Goal: Information Seeking & Learning: Learn about a topic

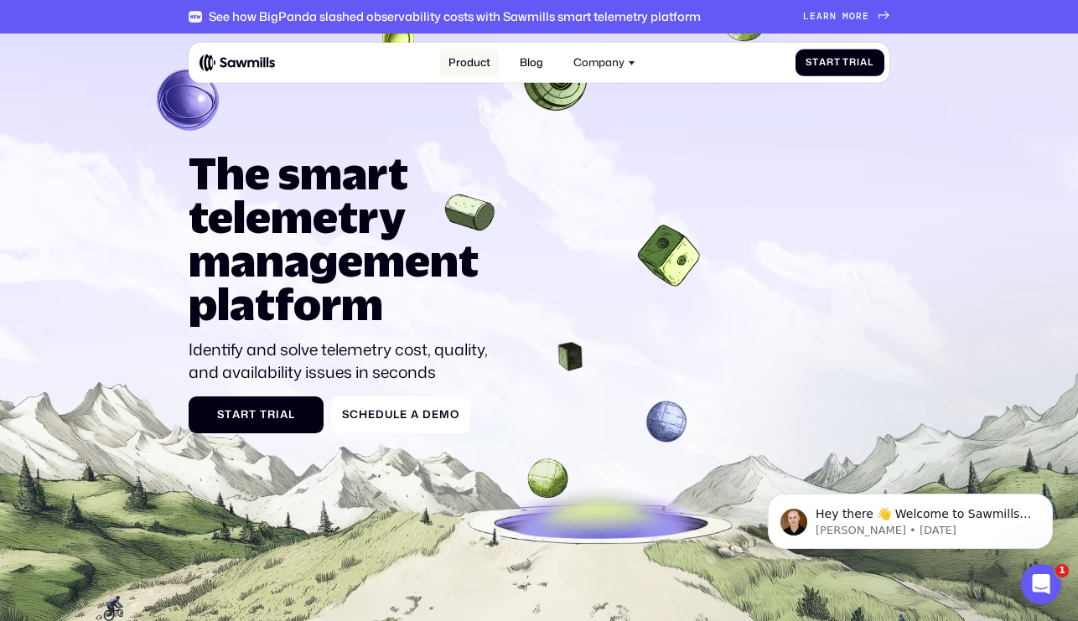
click at [481, 60] on link "Product" at bounding box center [469, 63] width 58 height 29
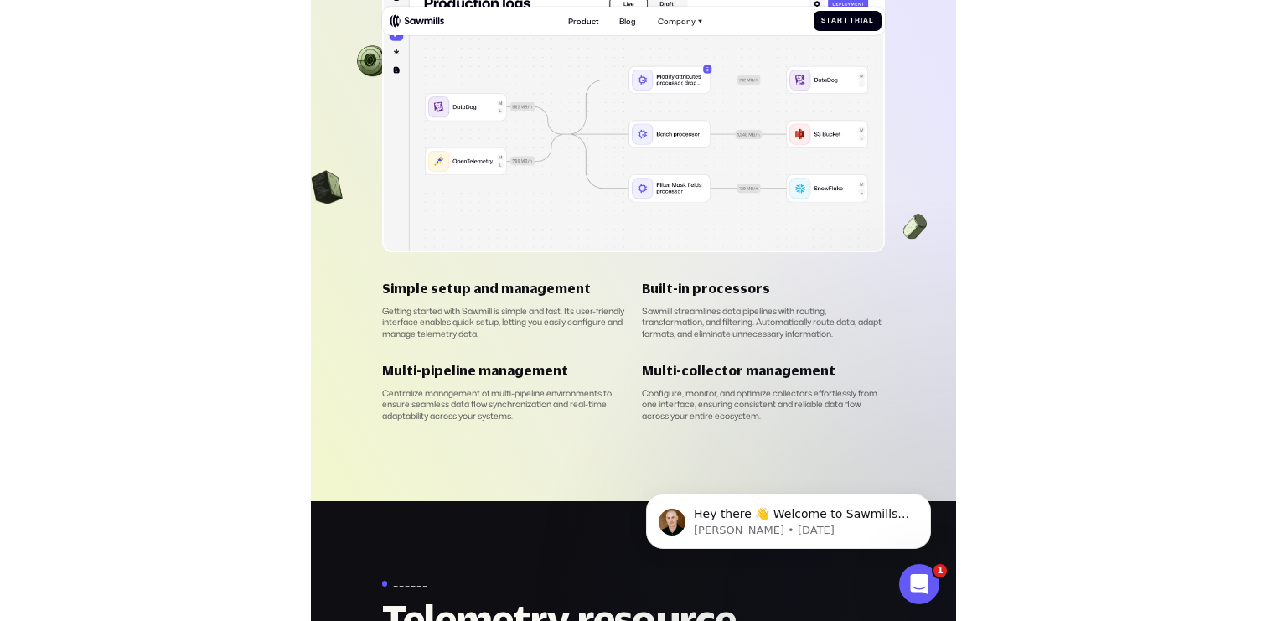
scroll to position [2465, 0]
